Goal: Task Accomplishment & Management: Use online tool/utility

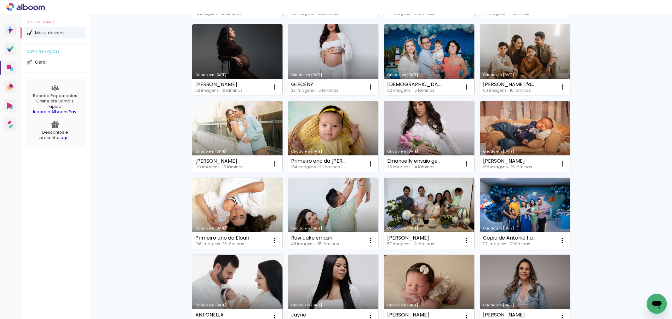
scroll to position [364, 0]
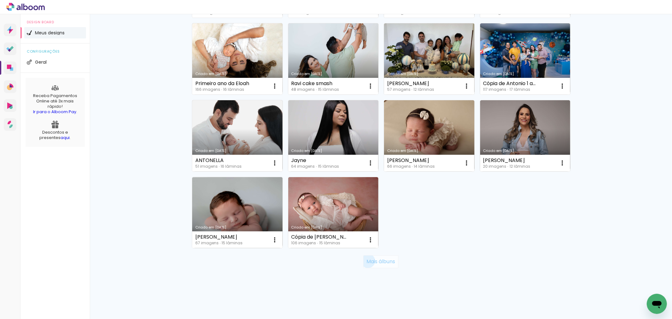
click at [0, 0] on slot "Mais álbuns" at bounding box center [0, 0] width 0 height 0
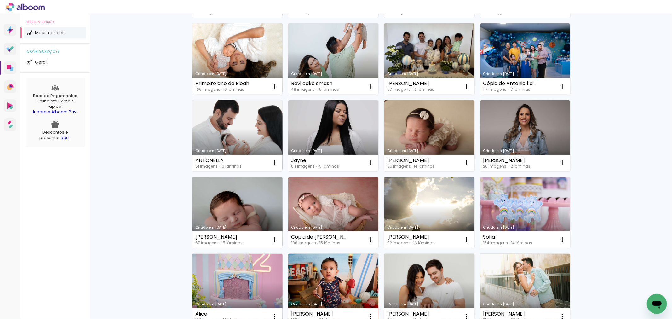
scroll to position [399, 0]
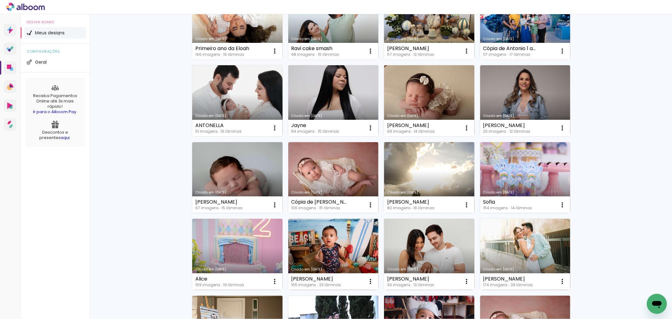
click at [514, 254] on link "Criado em [DATE]" at bounding box center [525, 254] width 90 height 71
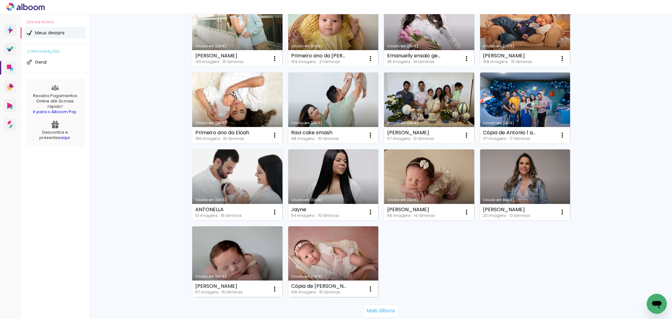
scroll to position [364, 0]
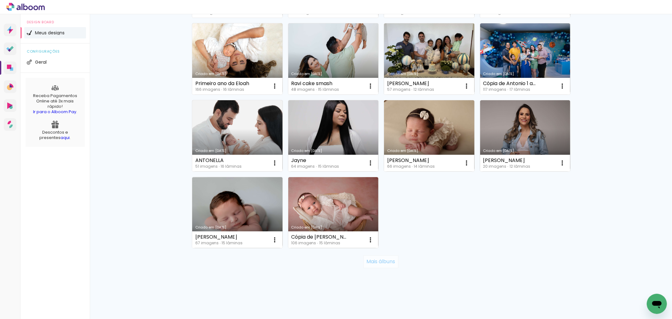
click at [0, 0] on slot "Mais álbuns" at bounding box center [0, 0] width 0 height 0
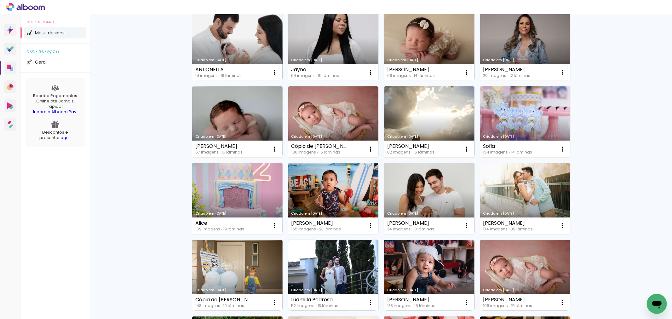
scroll to position [560, 0]
